Goal: Task Accomplishment & Management: Manage account settings

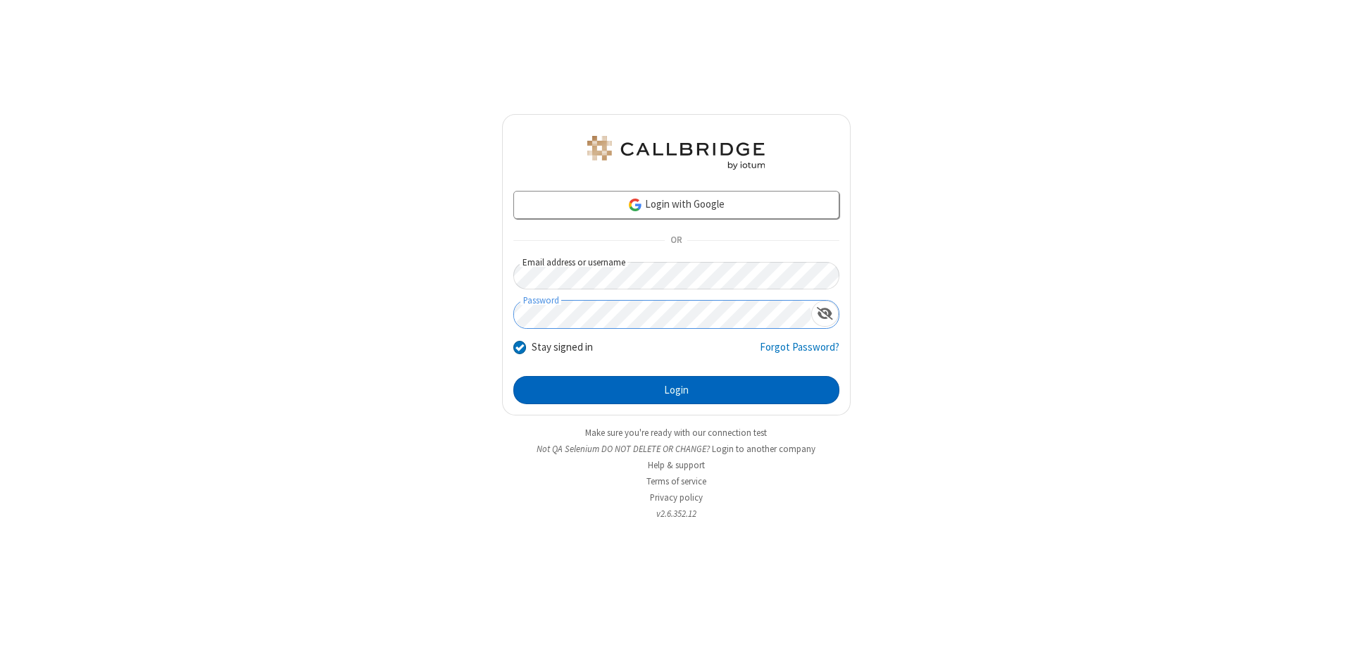
click at [676, 390] on button "Login" at bounding box center [676, 390] width 326 height 28
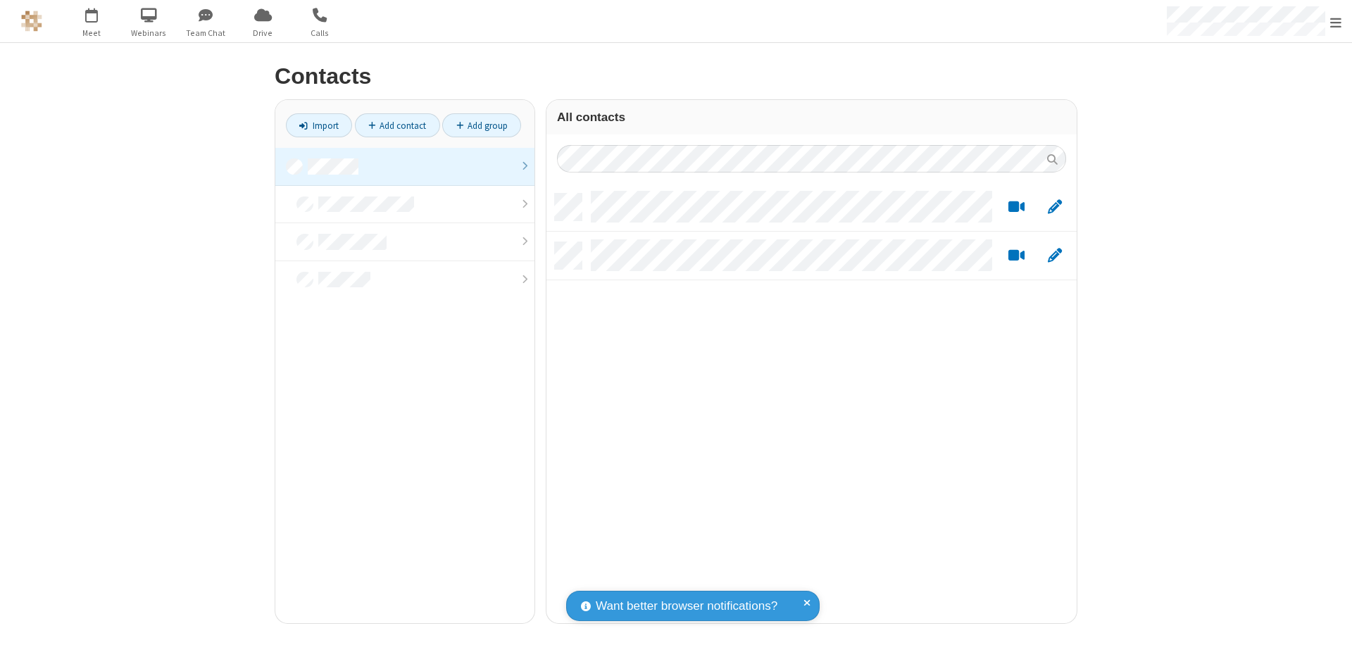
click at [405, 166] on link at bounding box center [404, 167] width 259 height 38
click at [319, 125] on link "Import" at bounding box center [319, 125] width 66 height 24
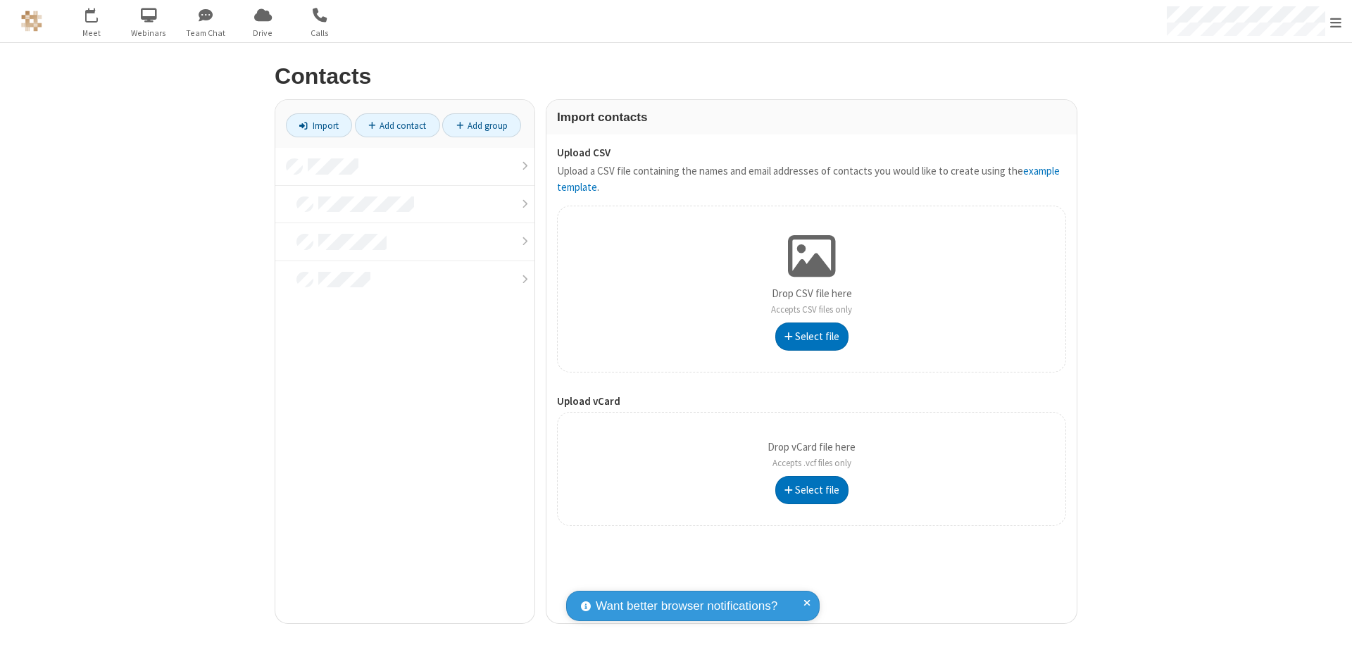
type input "C:\fakepath\address_book_contacts.csv"
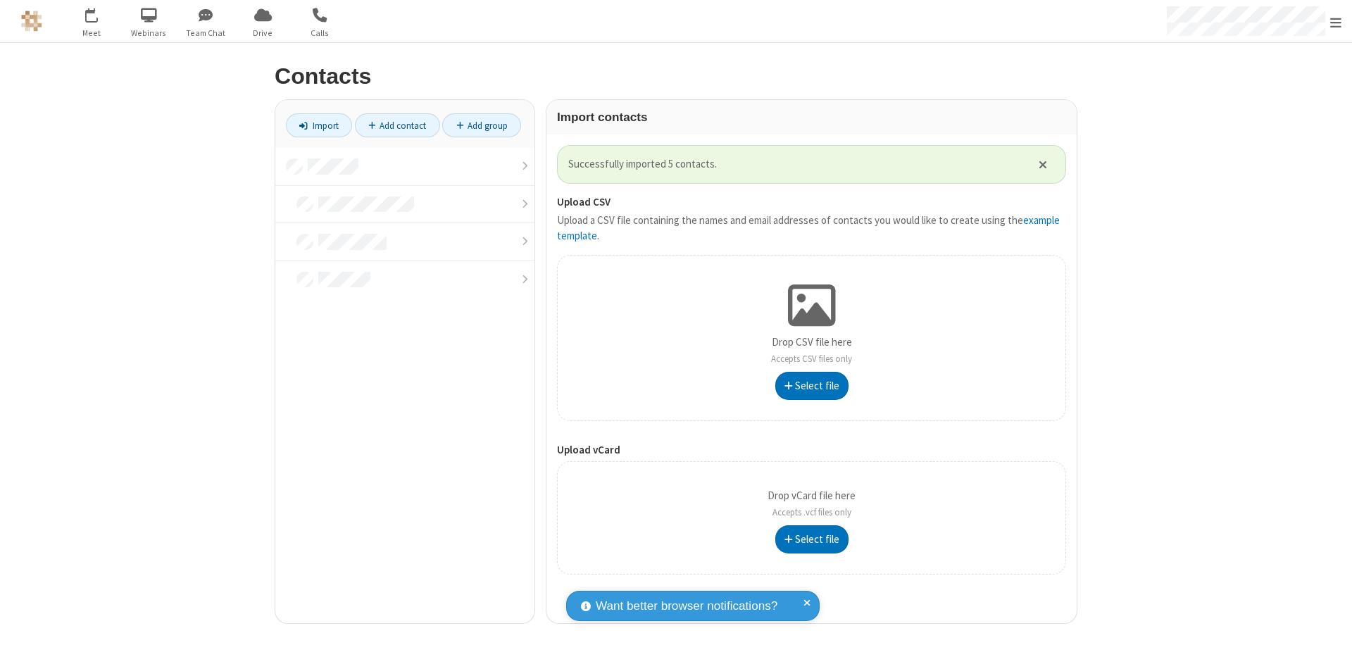
click at [405, 166] on link at bounding box center [404, 167] width 259 height 38
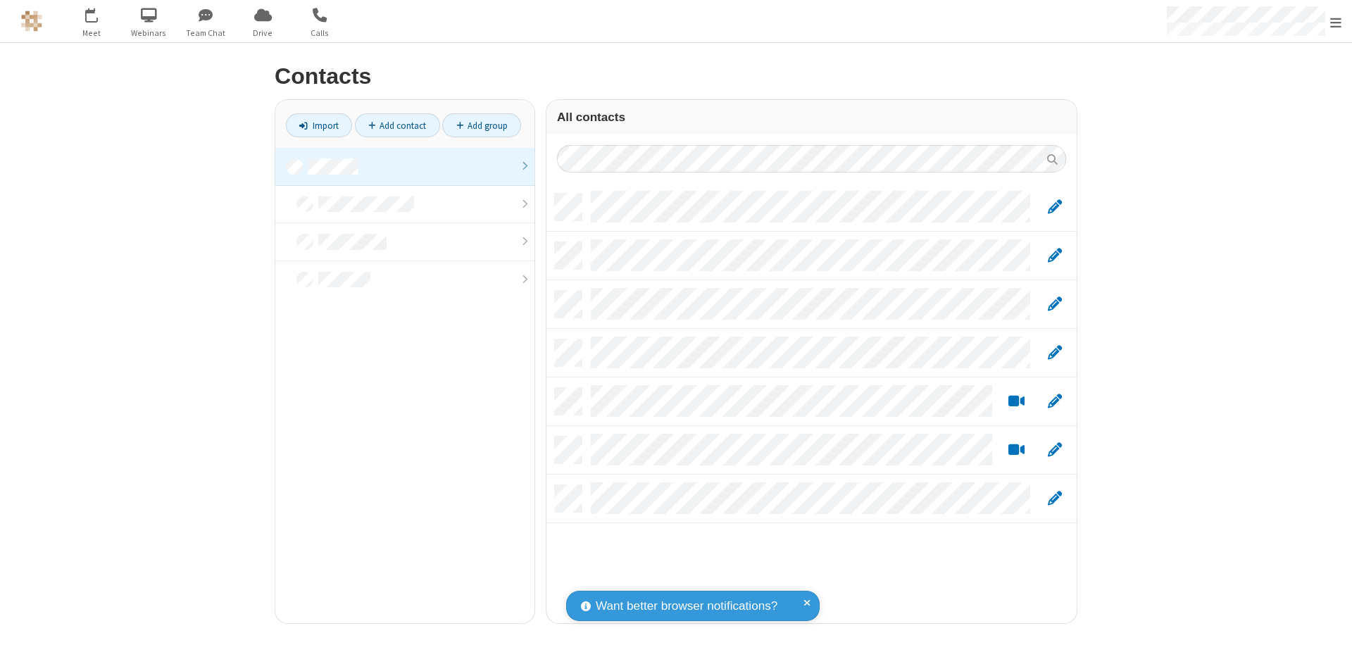
scroll to position [429, 520]
